Goal: Task Accomplishment & Management: Manage account settings

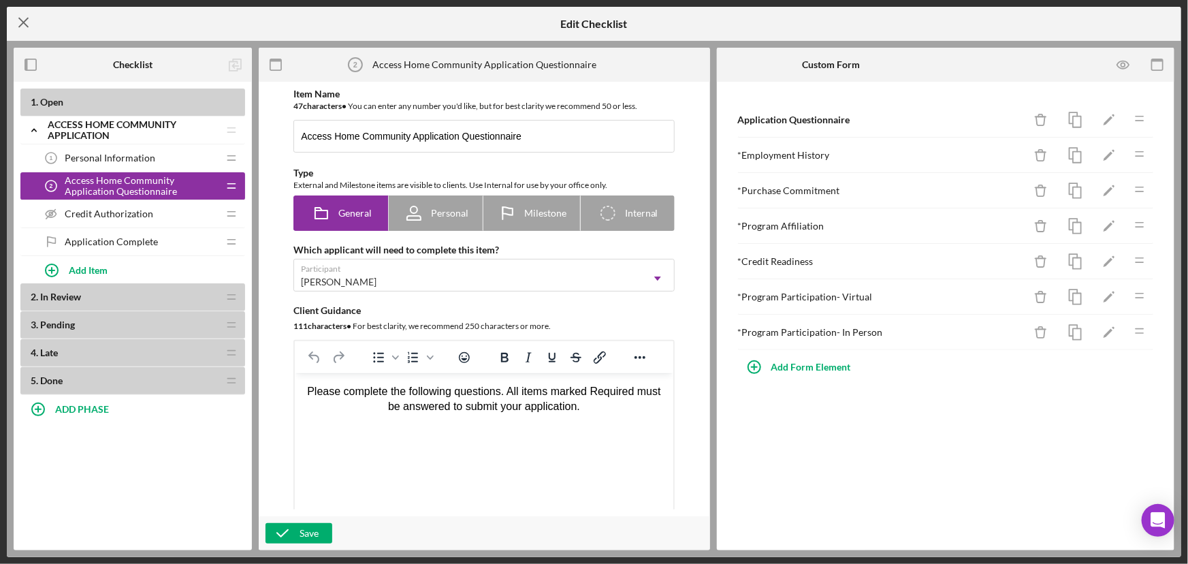
click at [28, 16] on icon "Icon/Menu Close" at bounding box center [24, 22] width 34 height 34
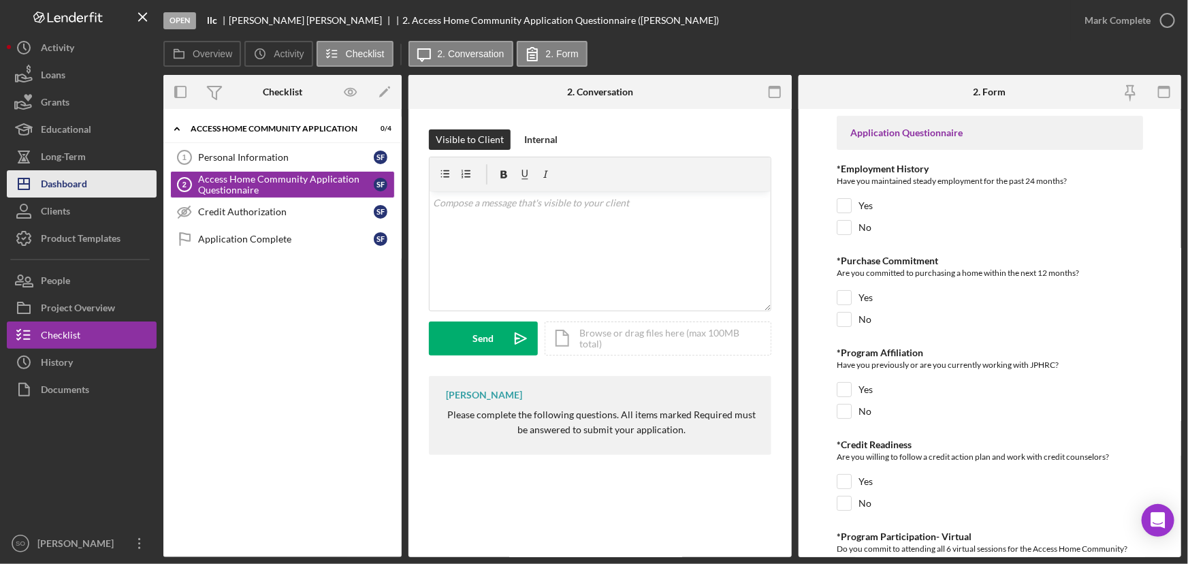
click at [69, 182] on div "Dashboard" at bounding box center [64, 185] width 46 height 31
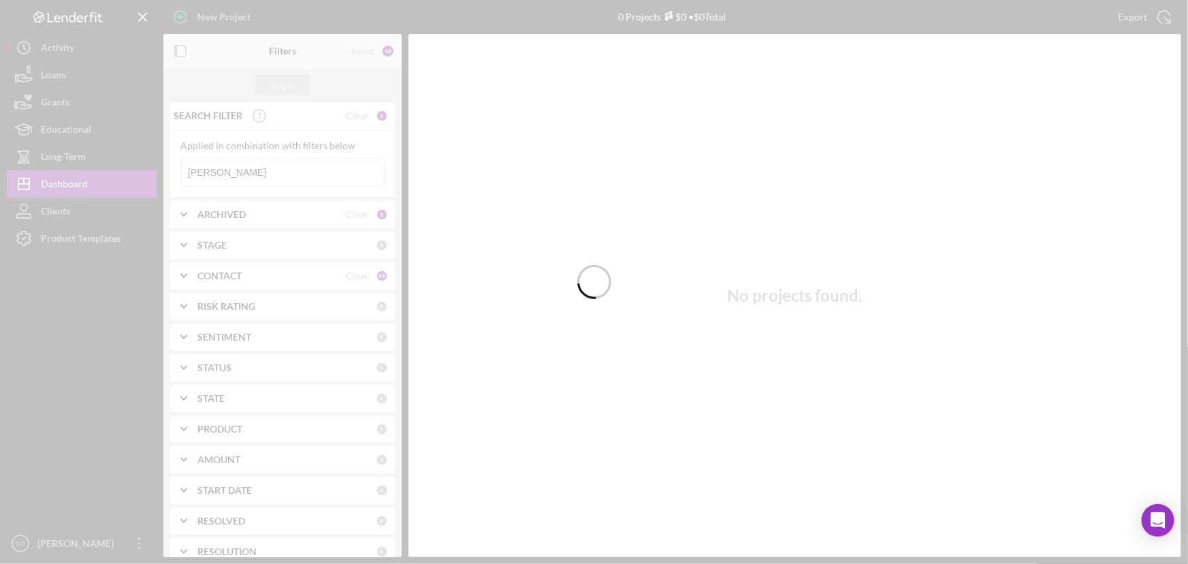
click at [257, 170] on div at bounding box center [594, 282] width 1188 height 564
click at [254, 180] on div at bounding box center [594, 282] width 1188 height 564
click at [251, 175] on div at bounding box center [594, 282] width 1188 height 564
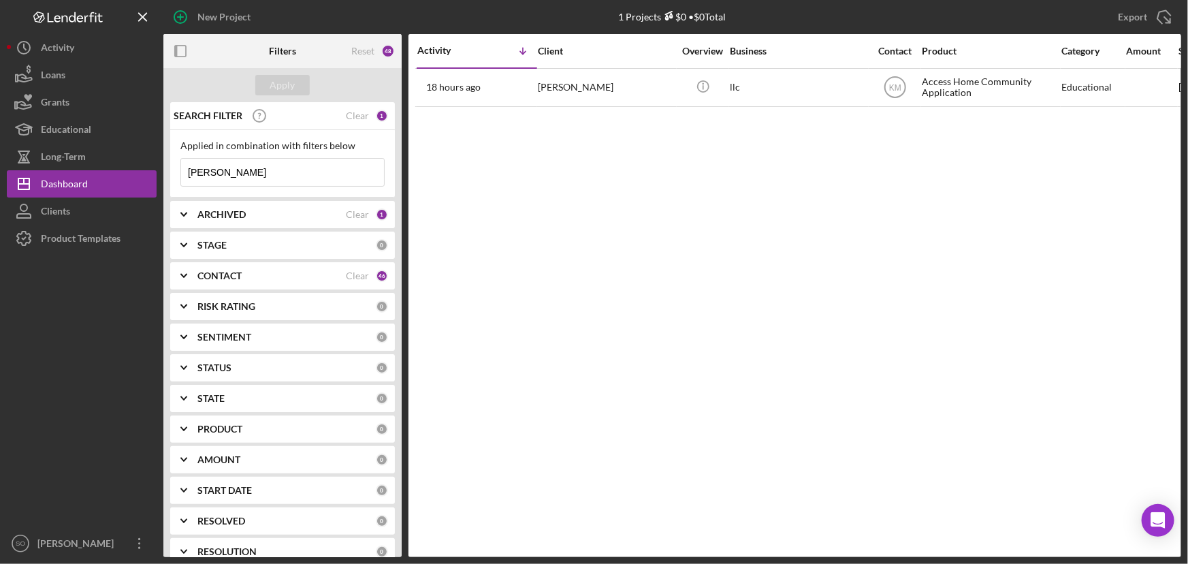
click at [251, 175] on input "[PERSON_NAME]" at bounding box center [282, 172] width 203 height 27
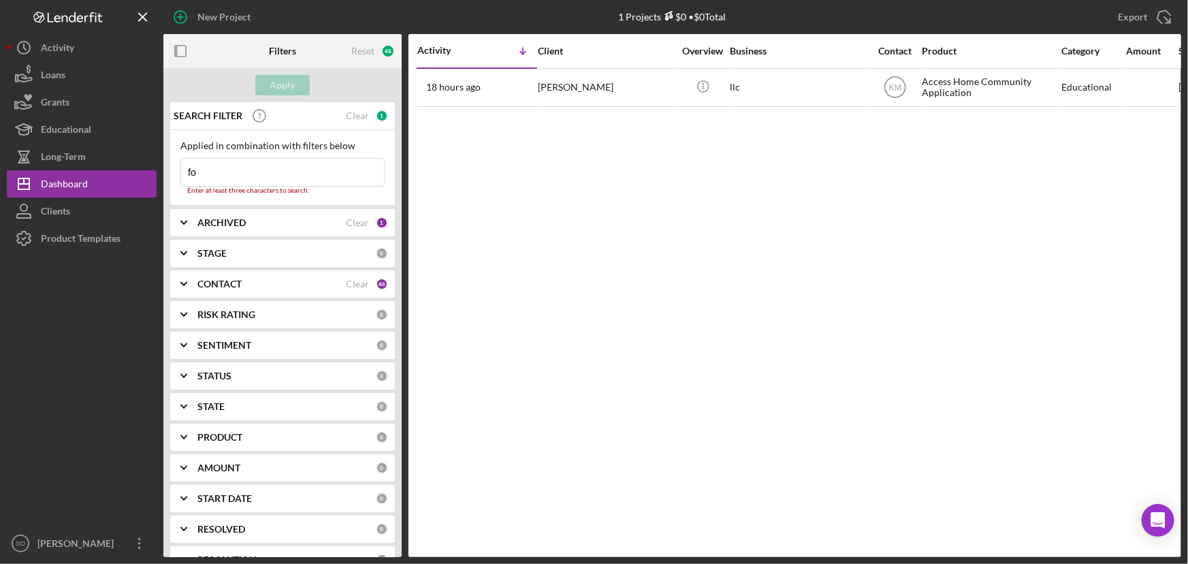
type input "f"
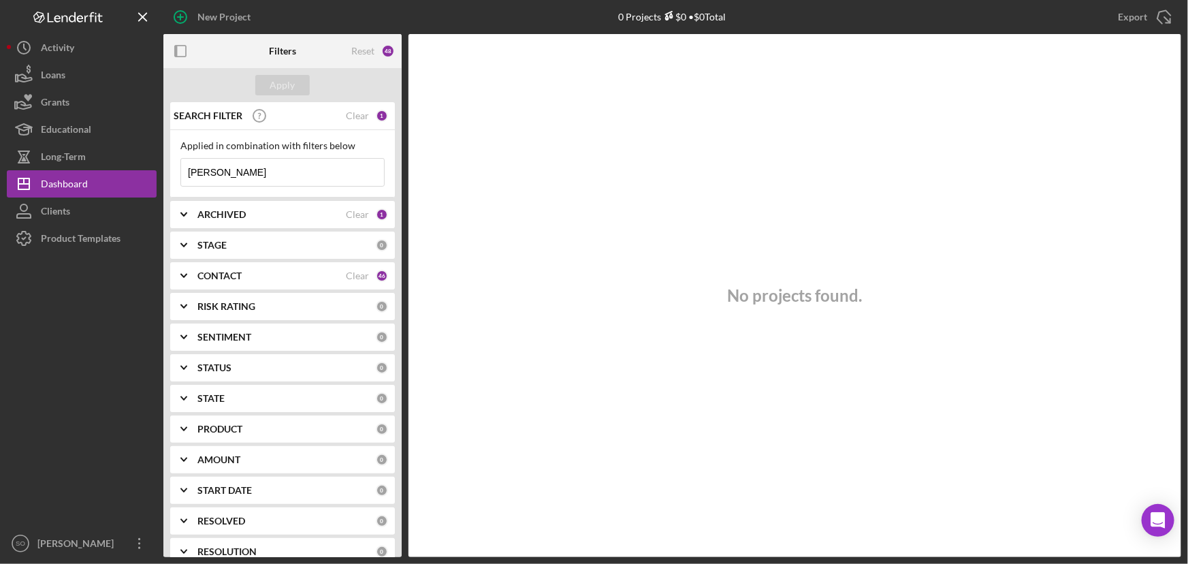
click at [218, 173] on input "[PERSON_NAME]" at bounding box center [282, 172] width 203 height 27
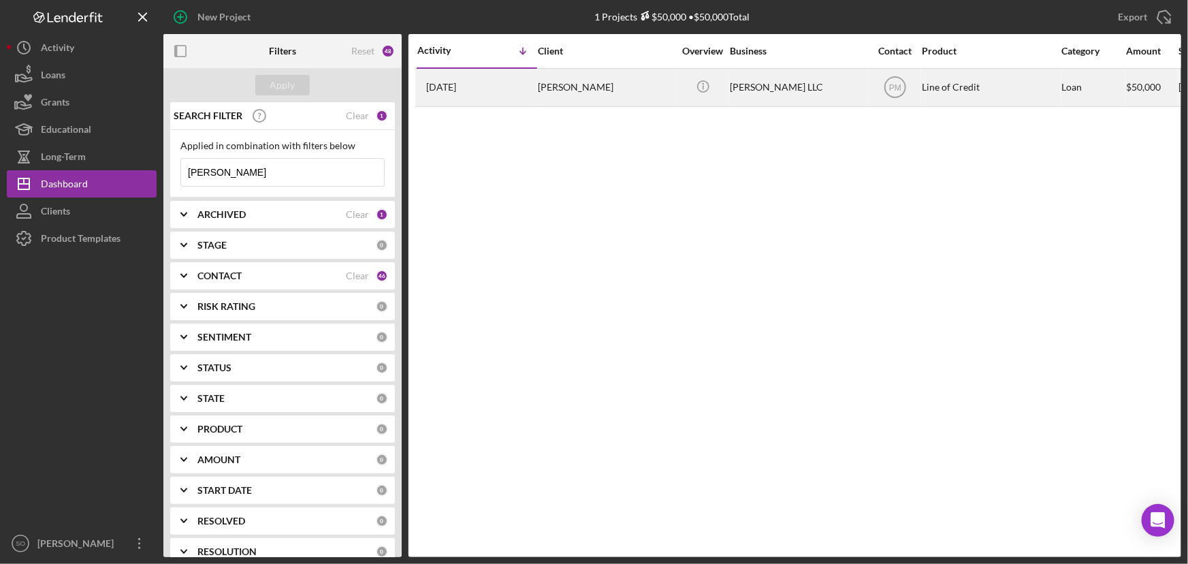
type input "[PERSON_NAME]"
click at [612, 96] on div "[PERSON_NAME]" at bounding box center [606, 87] width 136 height 36
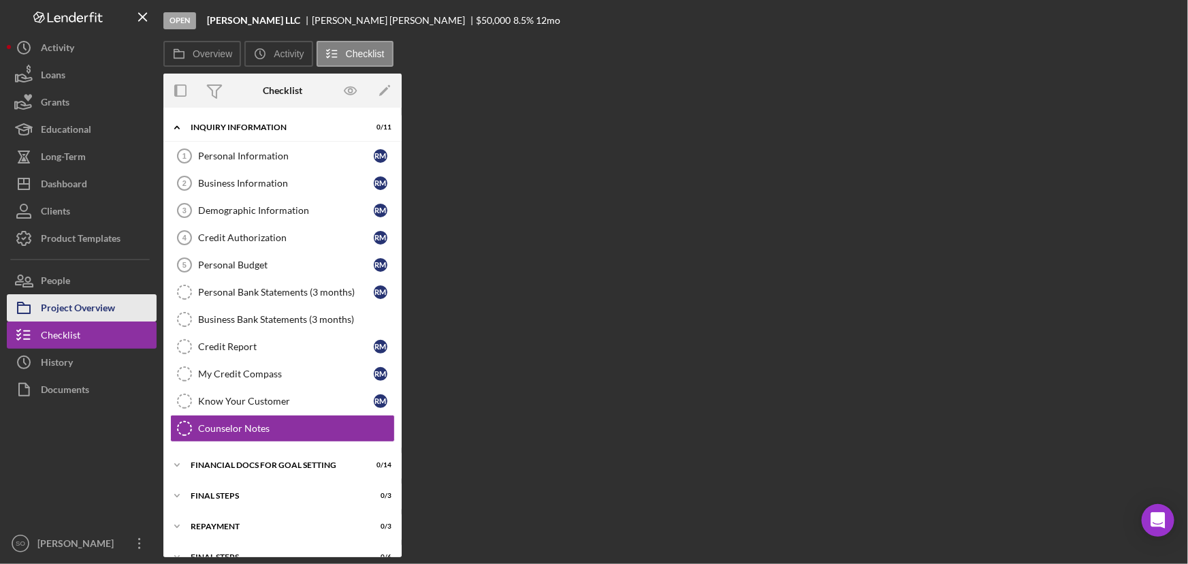
scroll to position [20, 0]
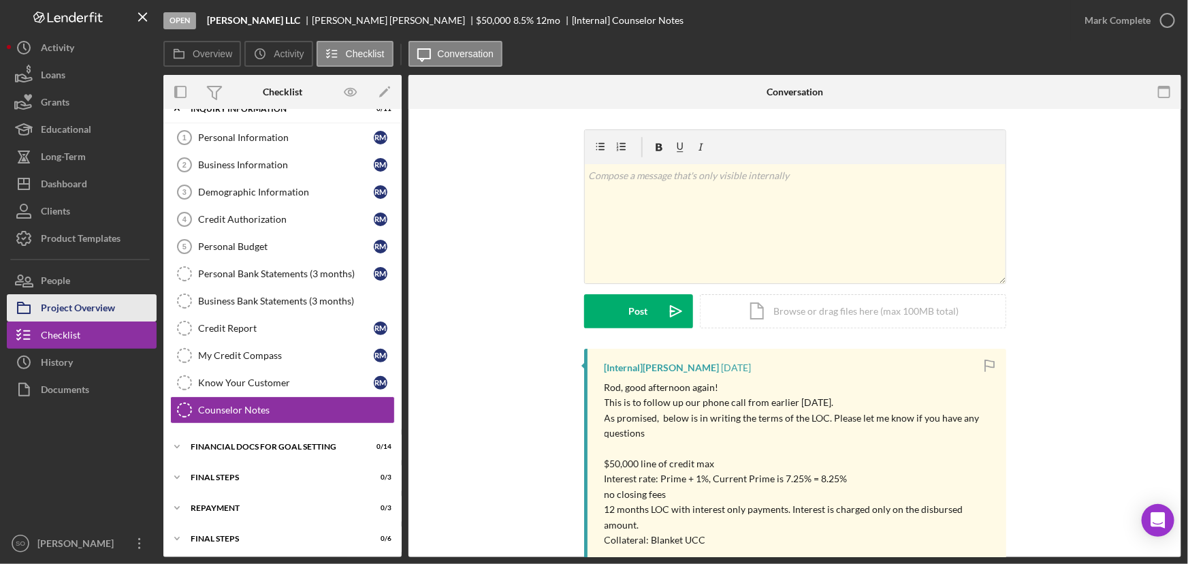
click at [91, 306] on div "Project Overview" at bounding box center [78, 309] width 74 height 31
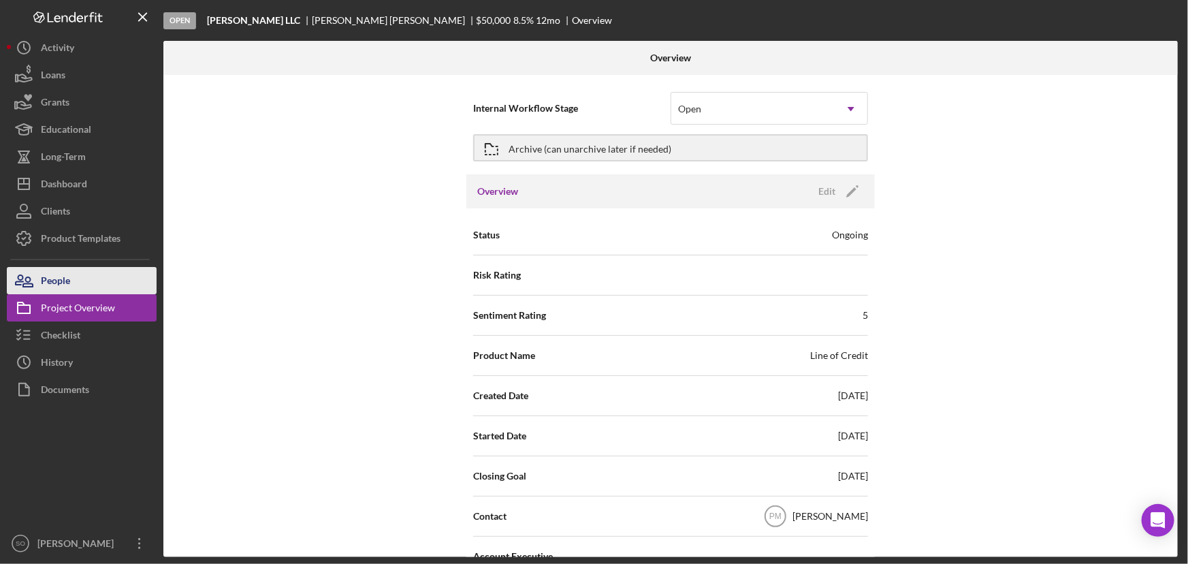
click at [77, 280] on button "People" at bounding box center [82, 280] width 150 height 27
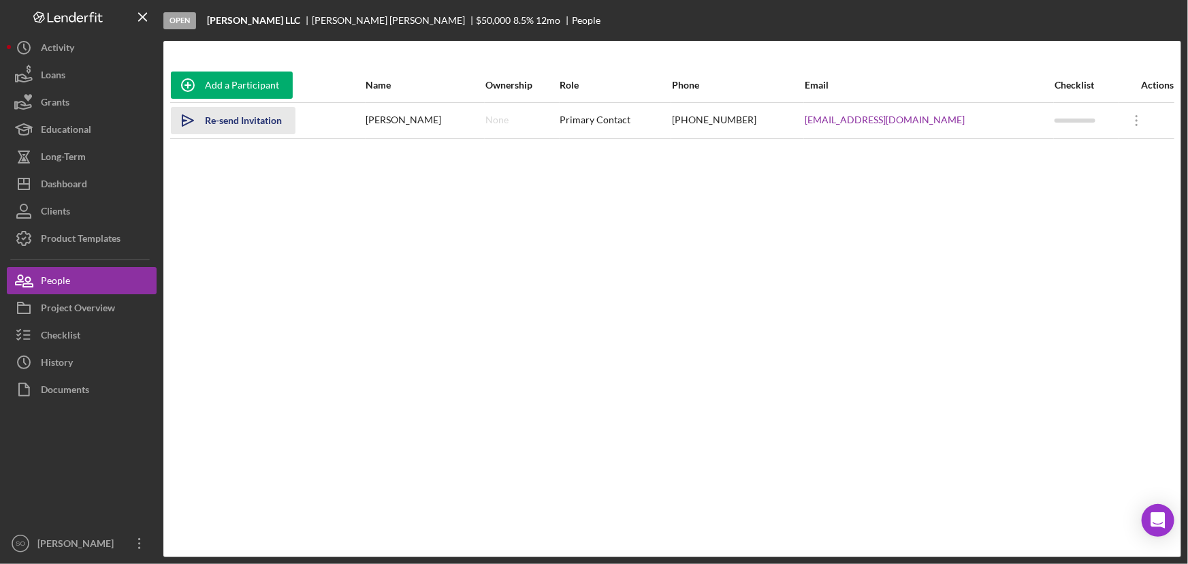
click at [254, 120] on div "Re-send Invitation" at bounding box center [243, 120] width 77 height 27
click at [208, 123] on div "Sent" at bounding box center [214, 120] width 19 height 27
click at [1144, 121] on icon "Icon/Overflow" at bounding box center [1137, 120] width 34 height 34
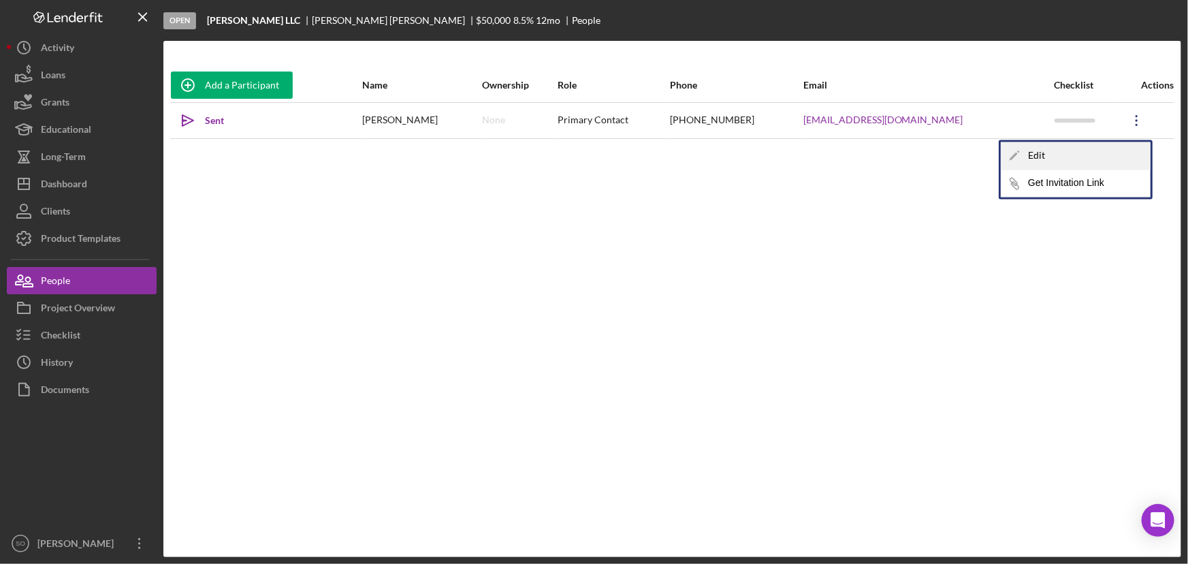
click at [1072, 157] on div "Icon/Edit Edit" at bounding box center [1076, 156] width 150 height 28
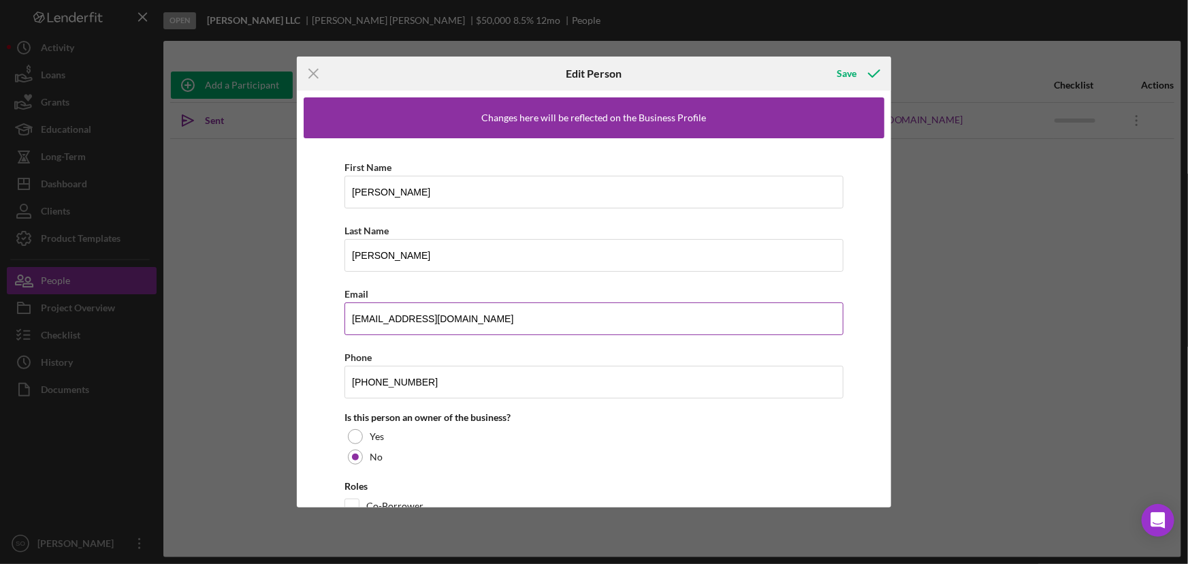
click at [492, 321] on input "[EMAIL_ADDRESS][DOMAIN_NAME]" at bounding box center [593, 318] width 499 height 33
type input "[EMAIL_ADDRESS][DOMAIN_NAME]"
click at [857, 74] on icon "button" at bounding box center [874, 74] width 34 height 34
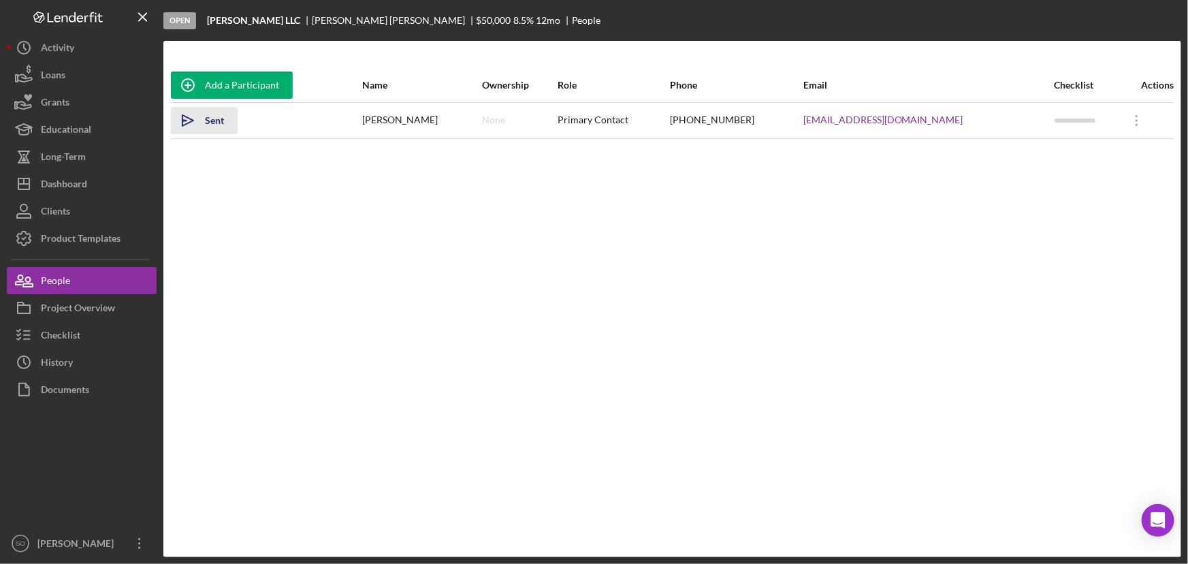
click at [211, 118] on div "Sent" at bounding box center [214, 120] width 19 height 27
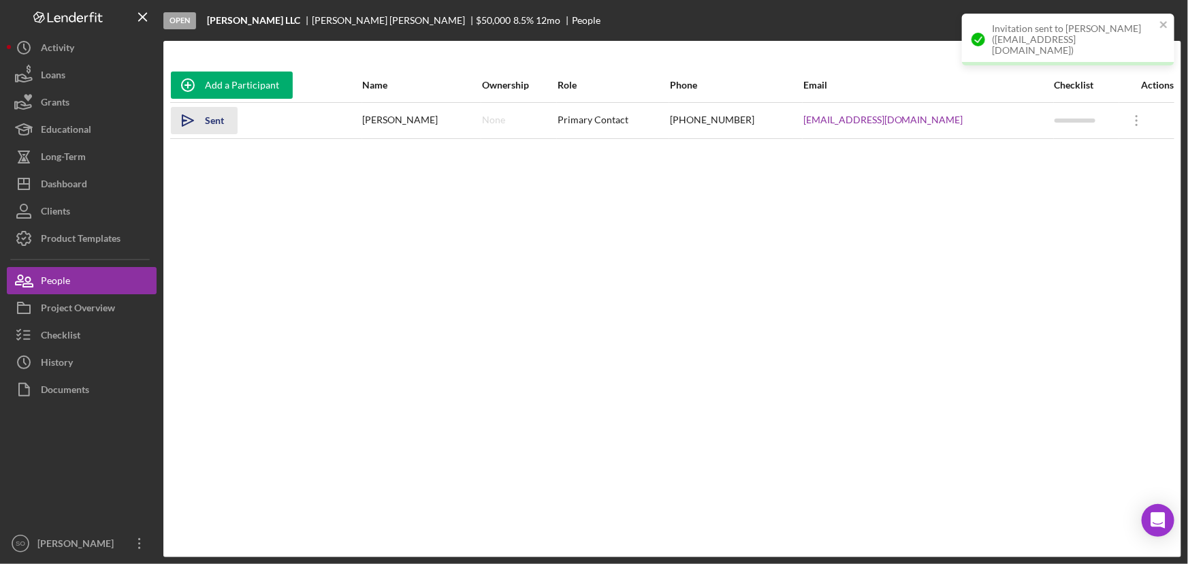
click at [208, 120] on div "Sent" at bounding box center [214, 120] width 19 height 27
